Goal: Task Accomplishment & Management: Complete application form

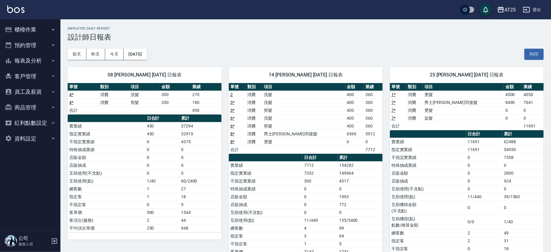
click at [38, 32] on button "櫃檯作業" at bounding box center [30, 30] width 56 height 16
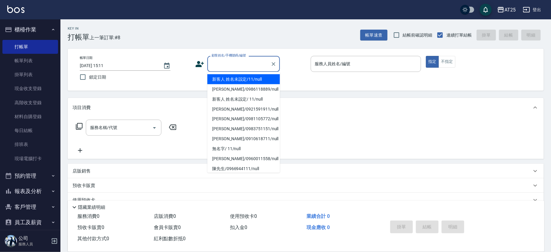
click at [253, 80] on li "新客人 姓名未設定/11/null" at bounding box center [243, 79] width 73 height 10
type input "新客人 姓名未設定/11/null"
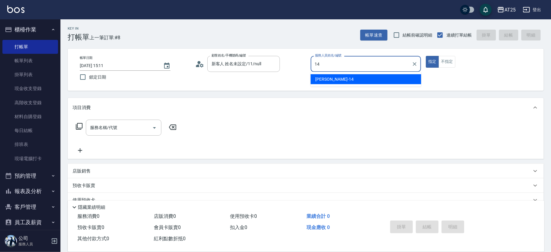
type input "Ken-14"
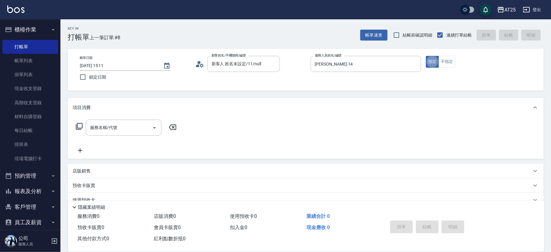
type button "true"
type input "301"
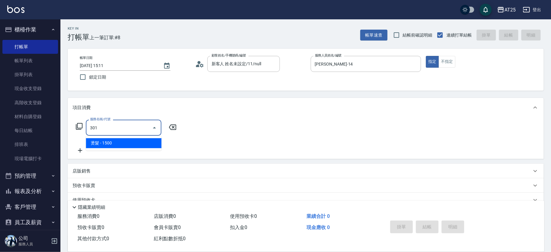
type input "150"
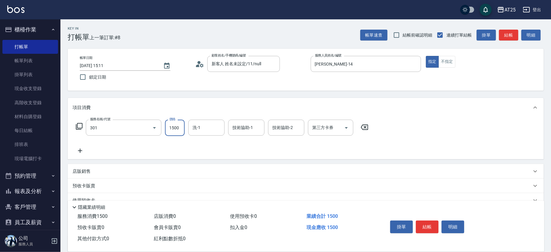
type input "燙髮(301)"
type input "0"
type input "35"
type input "30"
type input "350"
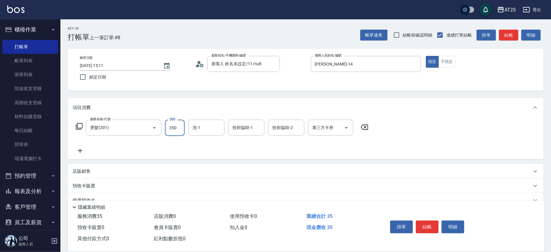
type input "350"
type input "3500"
type input "小宇-58"
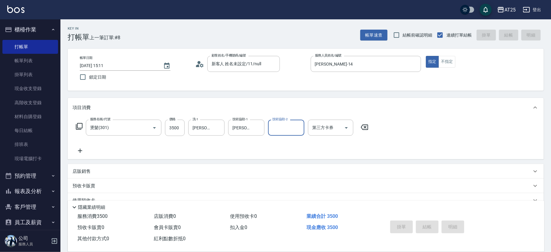
type input "2025/10/15 16:33"
type input "0"
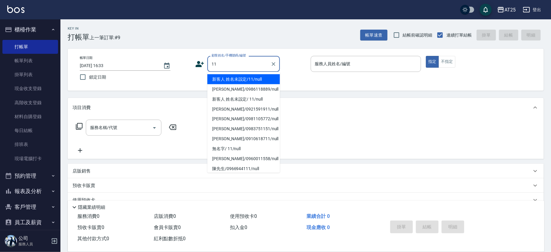
type input "新客人 姓名未設定/11/null"
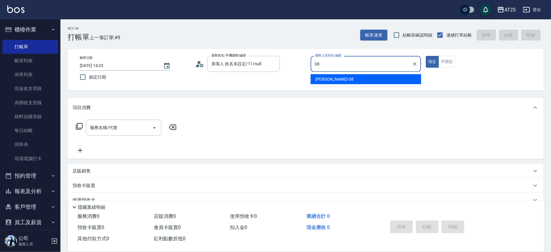
type input "Tony-08"
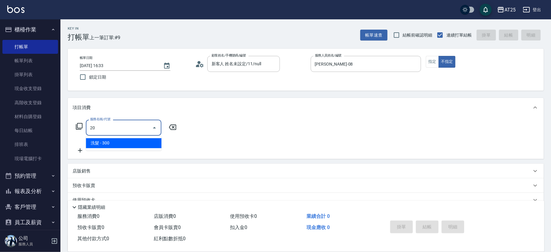
type input "201"
type input "30"
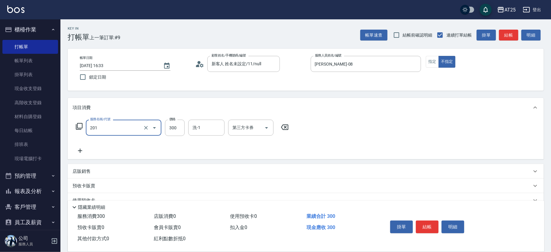
type input "洗髮(201)"
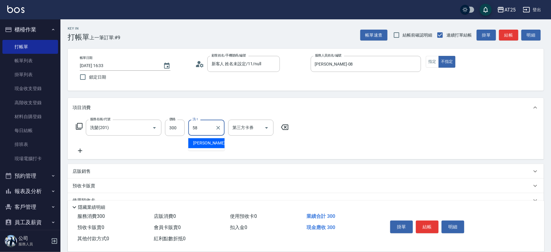
type input "小宇-58"
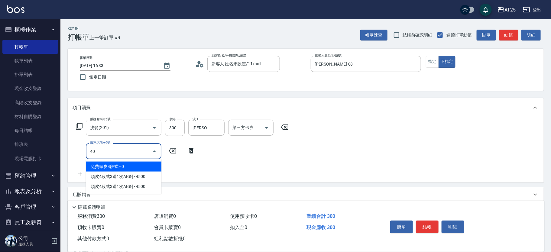
type input "401"
type input "60"
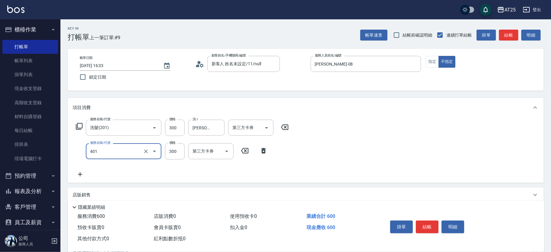
type input "剪髮(401)"
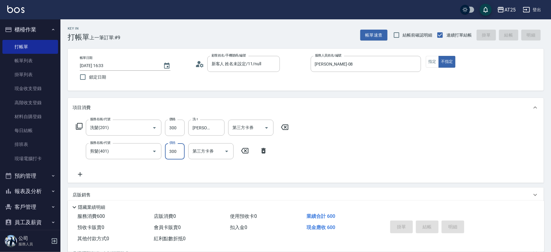
type input "0"
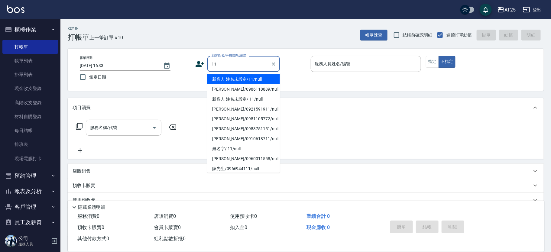
type input "1"
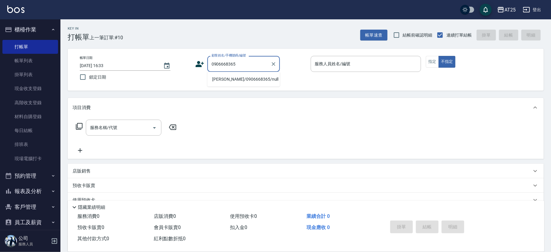
click at [241, 80] on li "陳正倢/0906668365/null" at bounding box center [243, 79] width 73 height 10
type input "陳正倢/0906668365/null"
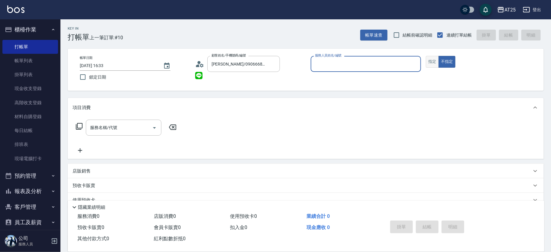
click at [435, 60] on button "指定" at bounding box center [432, 62] width 13 height 12
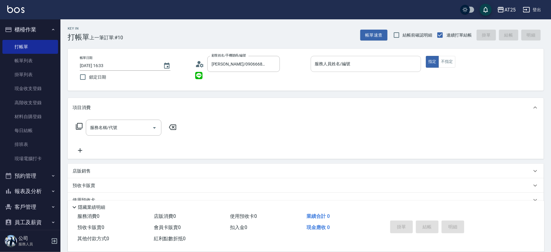
click at [380, 69] on div "服務人員姓名/編號" at bounding box center [366, 64] width 111 height 16
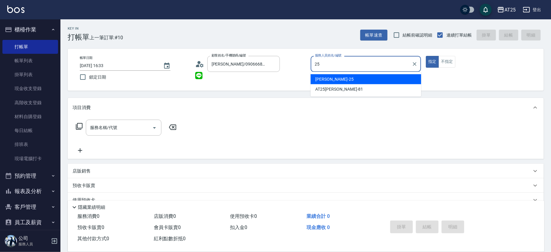
type input "Evan-25"
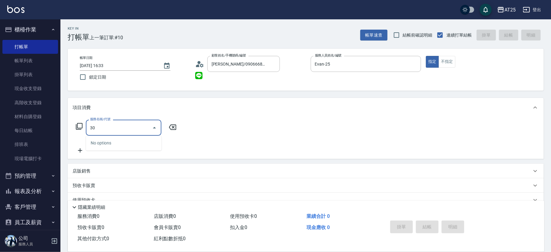
type input "306"
type input "100"
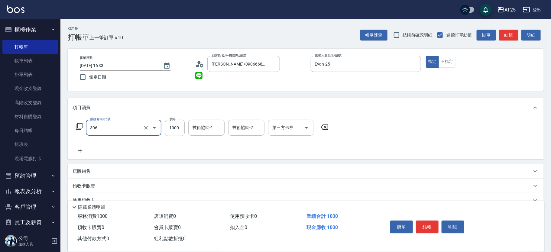
type input "男生壓貼(306)"
type input "0"
type input "16"
type input "10"
type input "160"
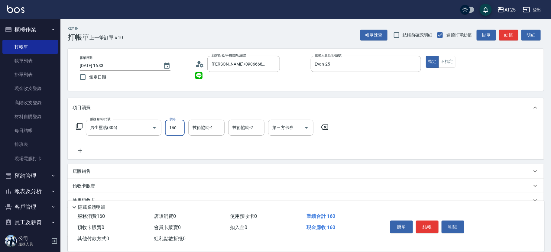
type input "160"
type input "1600"
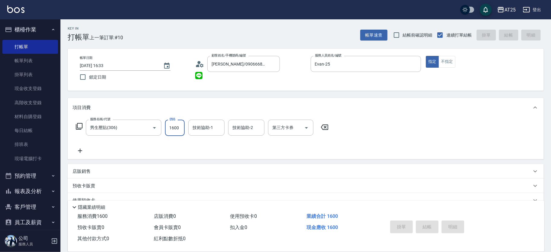
type input "2025/10/15 16:34"
type input "0"
